Goal: Task Accomplishment & Management: Use online tool/utility

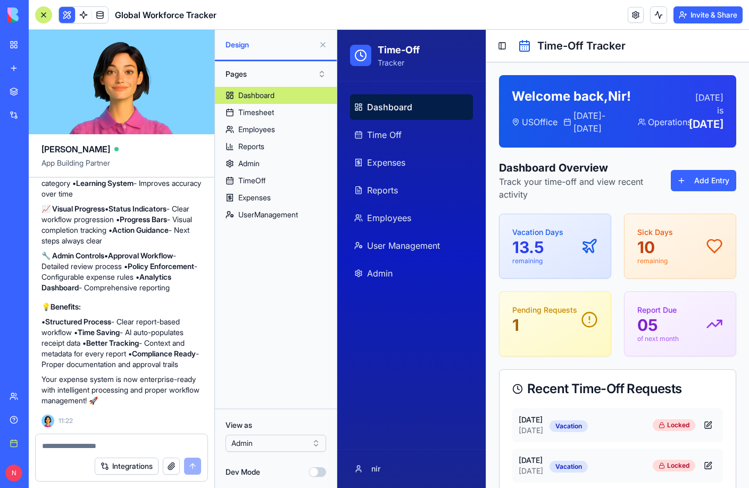
click at [440, 443] on div "Dashboard Time Off Expenses Reports Employees User Management Admin" at bounding box center [411, 264] width 148 height 367
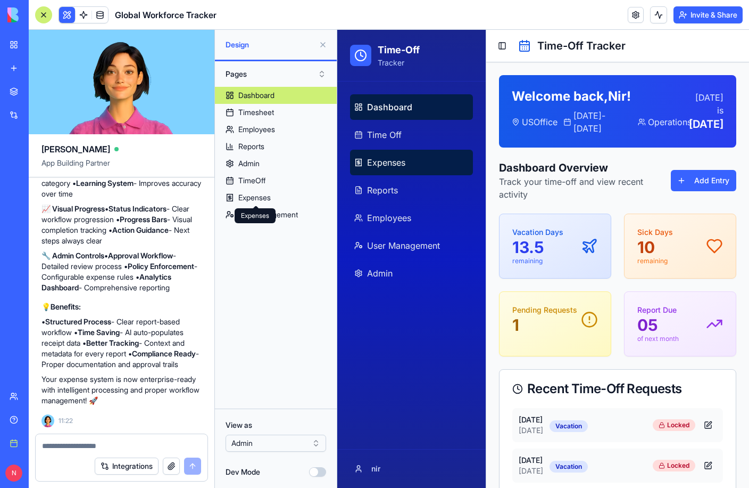
click at [393, 165] on span "Expenses" at bounding box center [386, 162] width 38 height 13
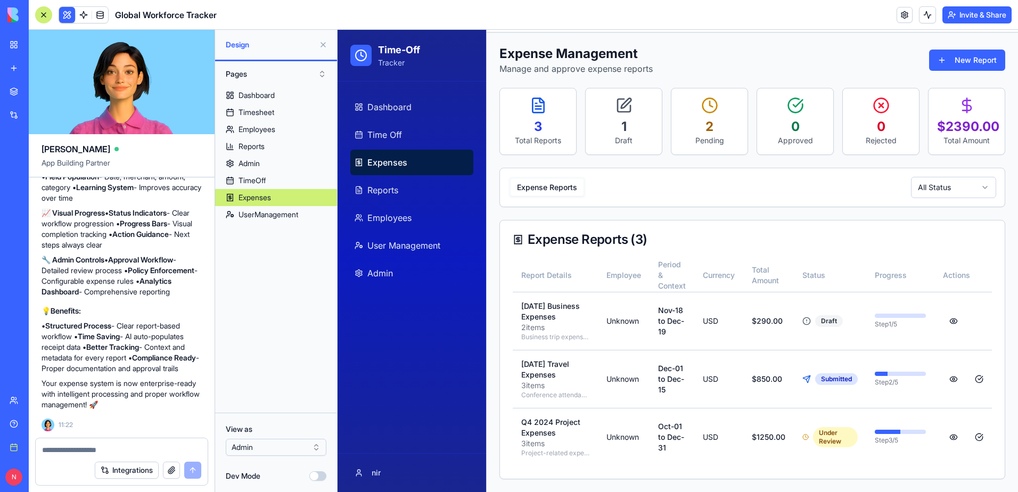
scroll to position [48, 0]
click at [617, 313] on td "Unknown" at bounding box center [624, 321] width 52 height 58
click at [41, 14] on div at bounding box center [43, 14] width 17 height 17
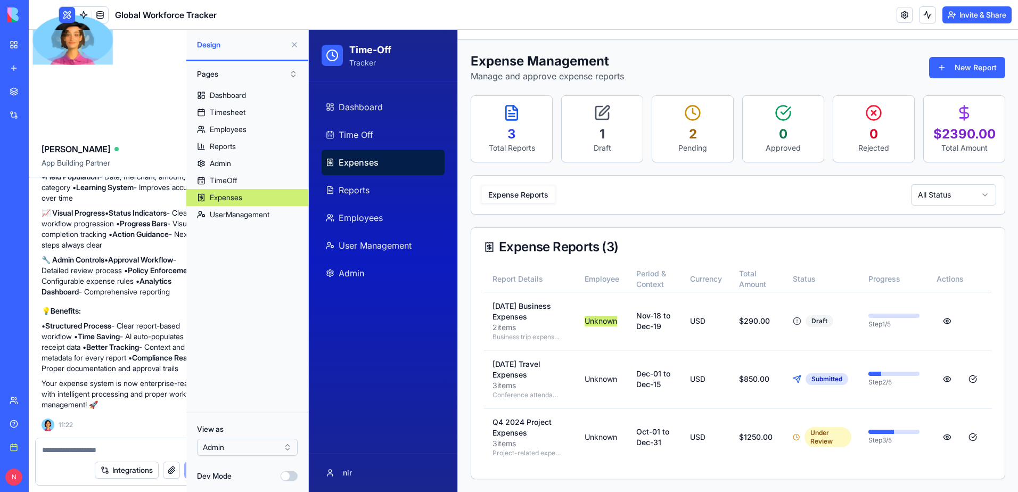
scroll to position [0, 0]
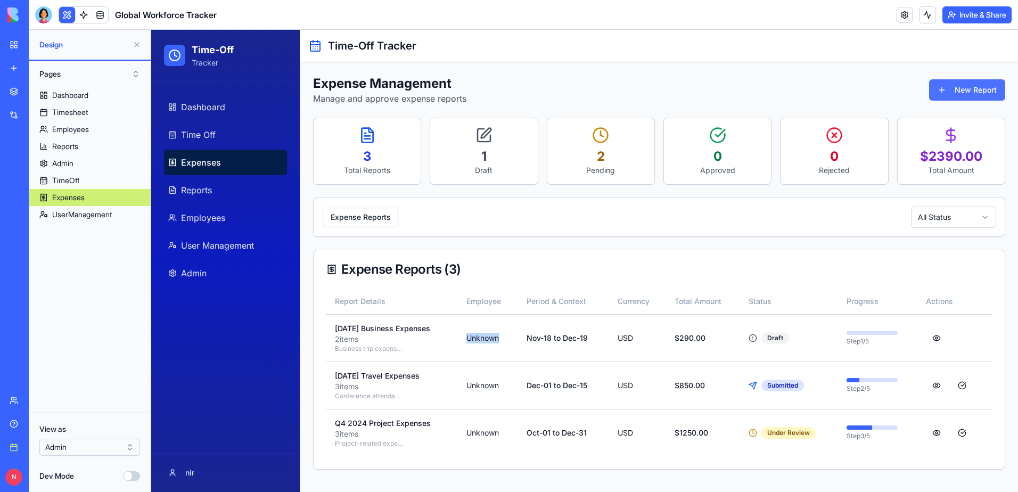
click at [749, 94] on button "New Report" at bounding box center [967, 89] width 76 height 21
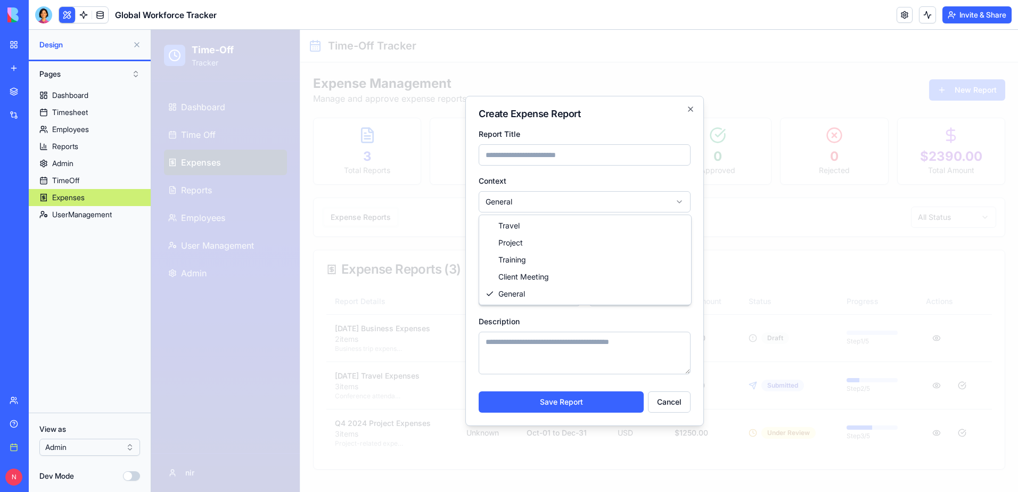
click at [543, 199] on body "**********" at bounding box center [584, 261] width 866 height 462
select select "******"
click at [540, 158] on input "Report Title" at bounding box center [584, 154] width 212 height 21
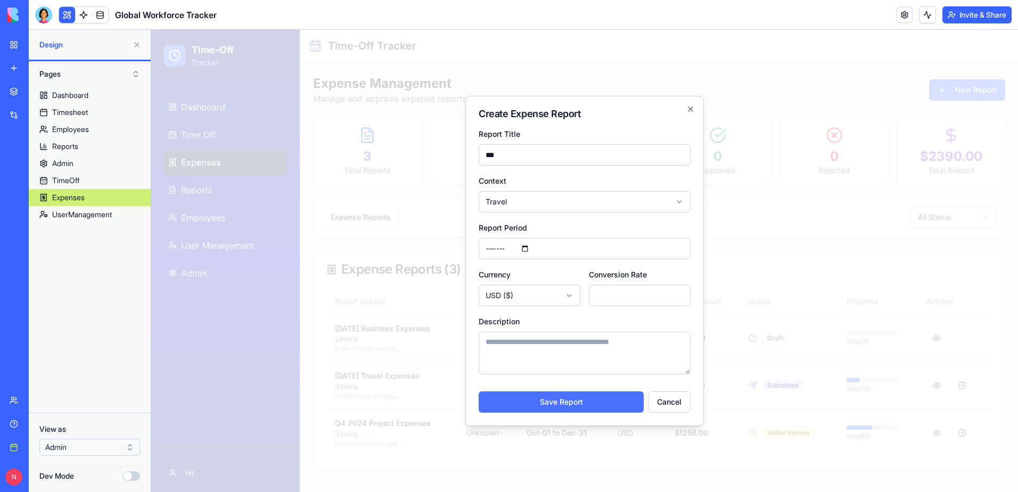
type input "***"
click at [619, 398] on button "Save Report" at bounding box center [560, 401] width 165 height 21
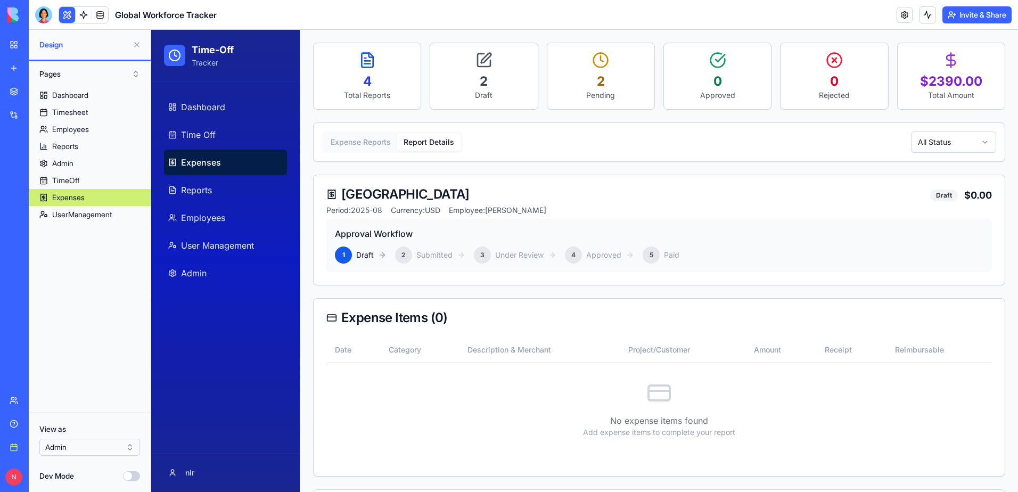
scroll to position [106, 0]
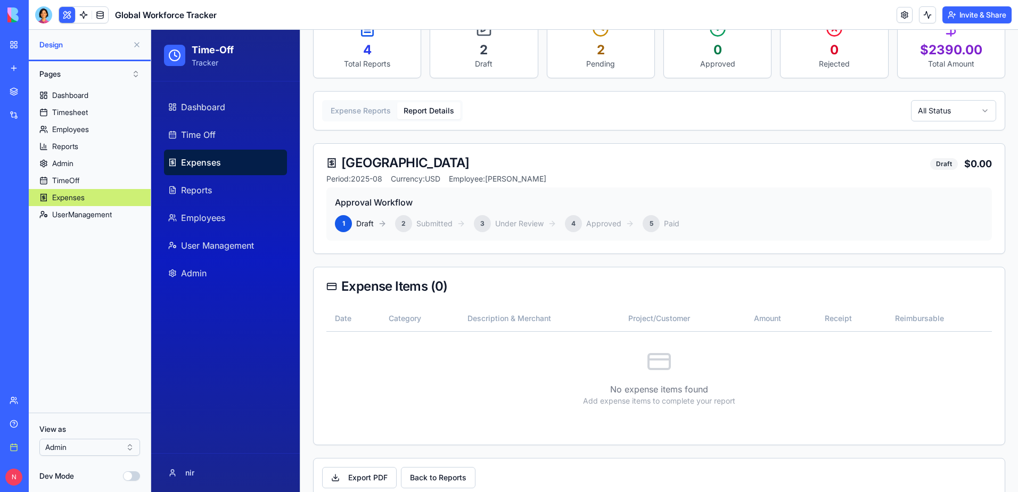
click at [134, 44] on button at bounding box center [136, 44] width 17 height 17
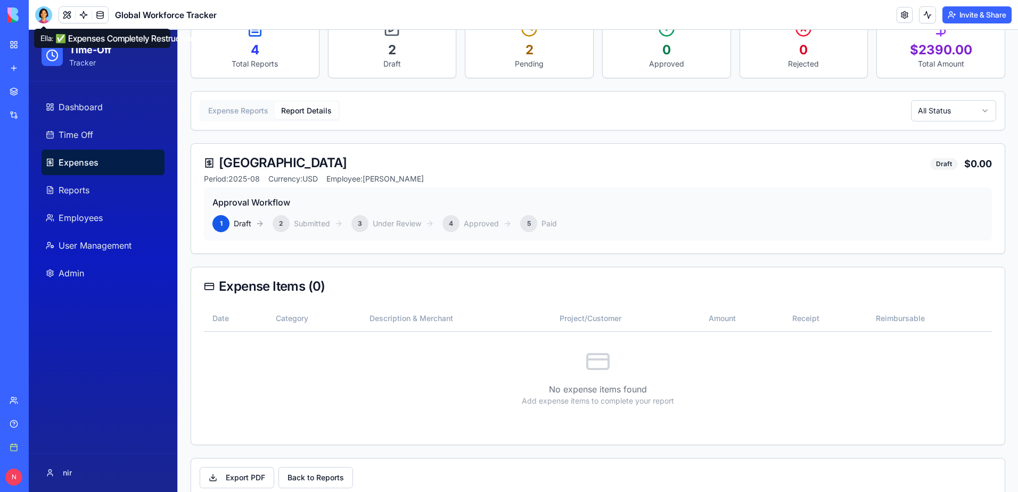
click at [40, 22] on div at bounding box center [43, 14] width 17 height 17
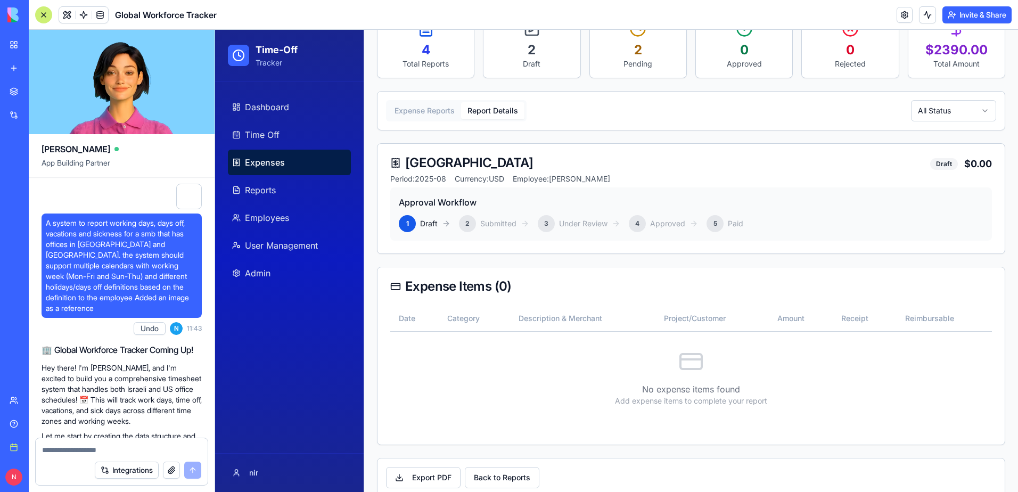
scroll to position [29751, 0]
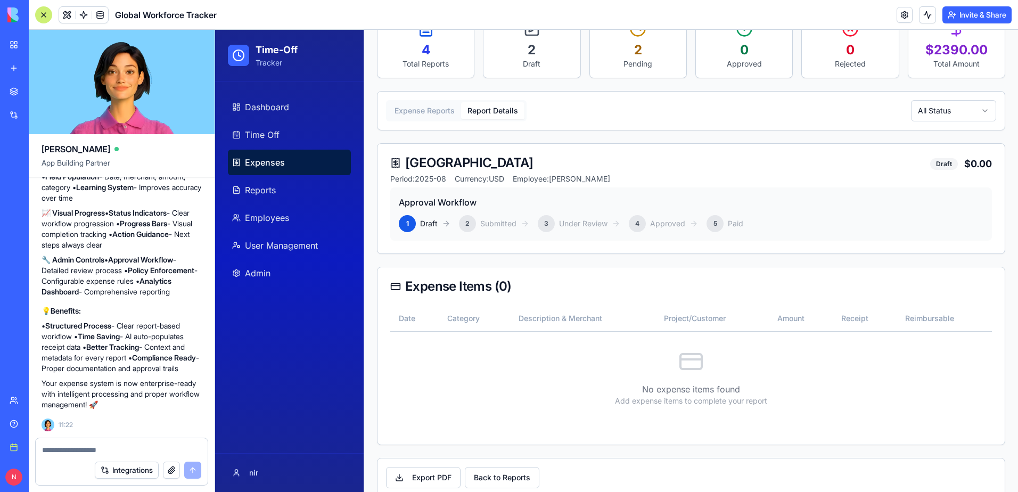
click at [86, 452] on textarea at bounding box center [121, 449] width 159 height 11
type textarea "**********"
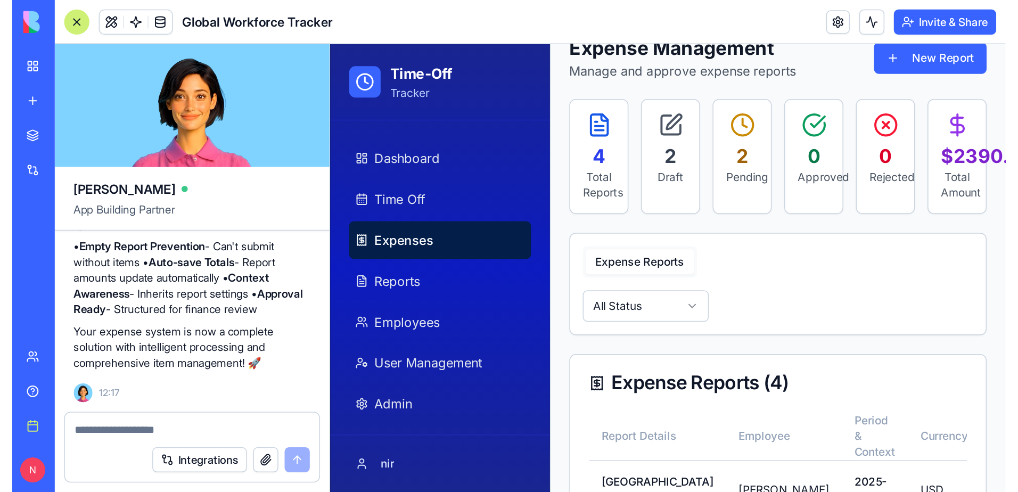
scroll to position [30592, 0]
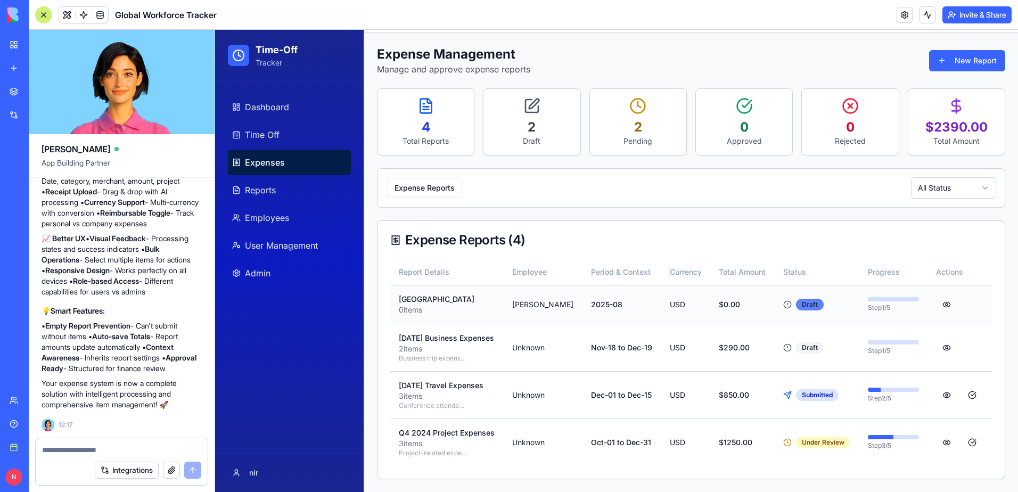
click at [749, 299] on div "Draft" at bounding box center [810, 305] width 28 height 12
click at [412, 294] on p "[GEOGRAPHIC_DATA]" at bounding box center [447, 299] width 96 height 11
click at [410, 294] on p "[GEOGRAPHIC_DATA]" at bounding box center [447, 299] width 96 height 11
click at [125, 445] on textarea at bounding box center [121, 449] width 159 height 11
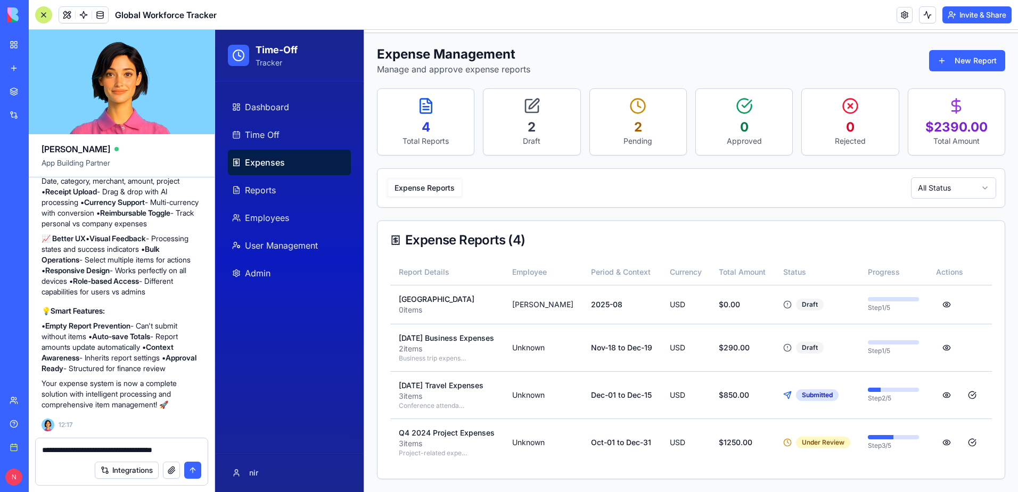
type textarea "**********"
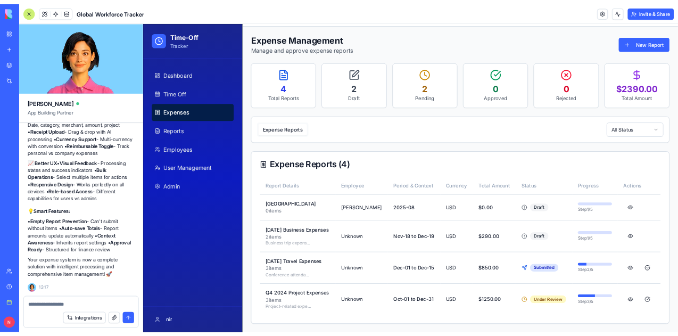
scroll to position [30633, 0]
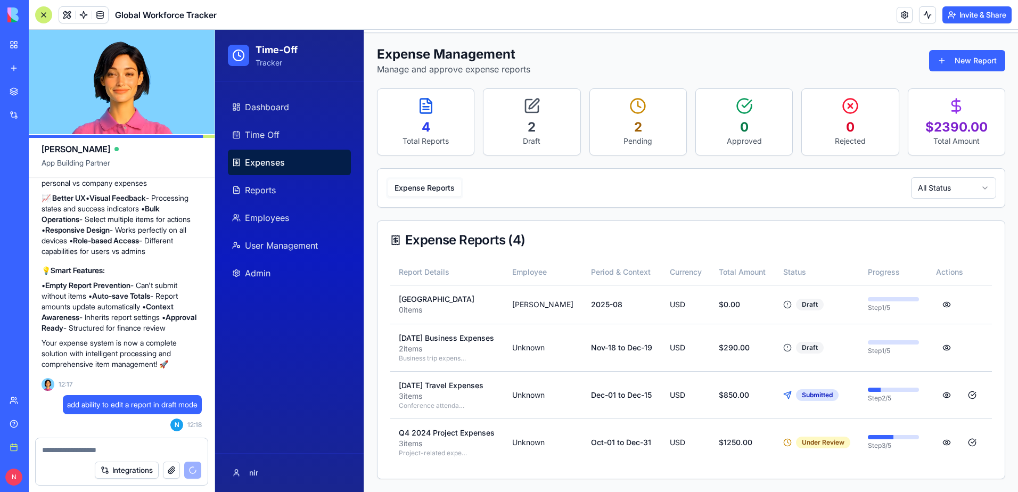
click at [430, 179] on button "Expense Reports" at bounding box center [424, 187] width 73 height 17
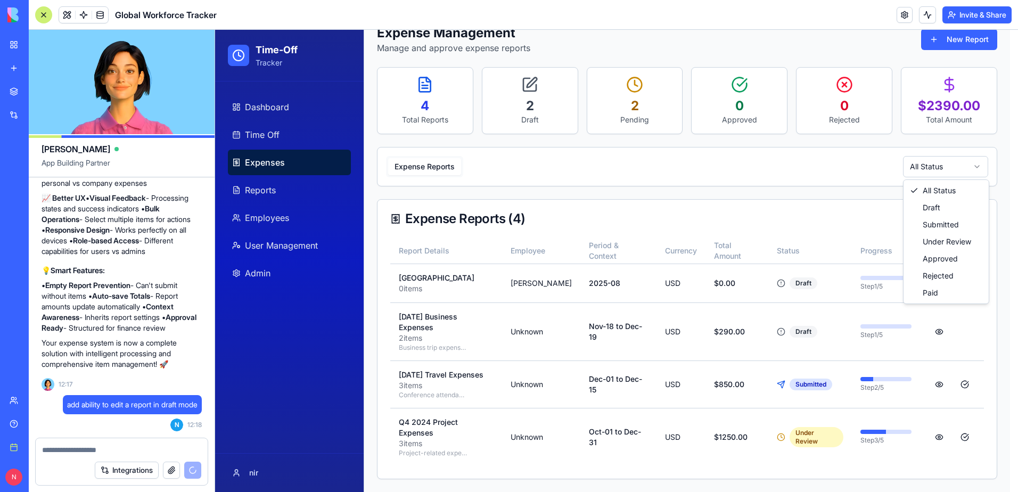
click at [749, 168] on html "Time-Off Tracker Dashboard Time Off Expenses Reports Employees User Management …" at bounding box center [616, 235] width 803 height 513
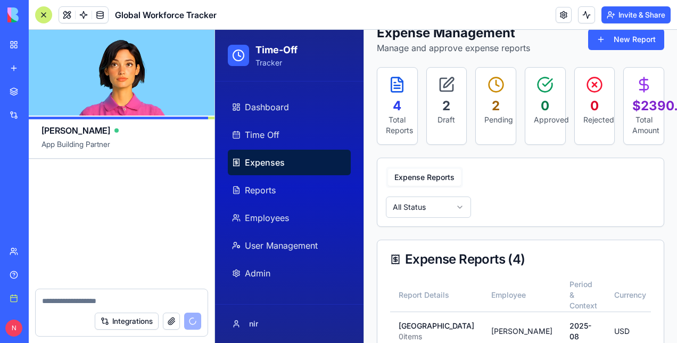
scroll to position [31292, 0]
